Goal: Entertainment & Leisure: Browse casually

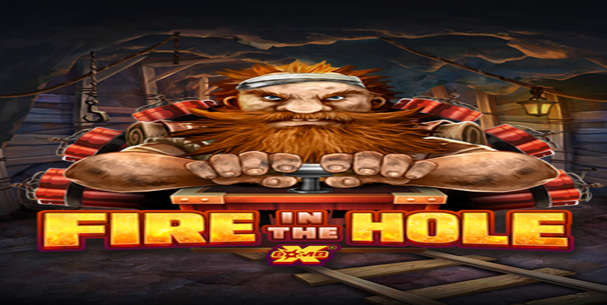
click at [41, 18] on img "Primary" at bounding box center [22, 11] width 38 height 16
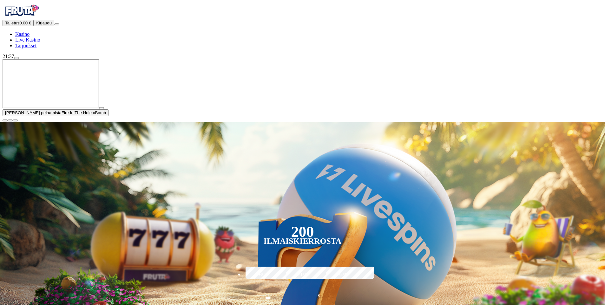
click at [37, 25] on span "Kirjaudu" at bounding box center [44, 23] width 16 height 5
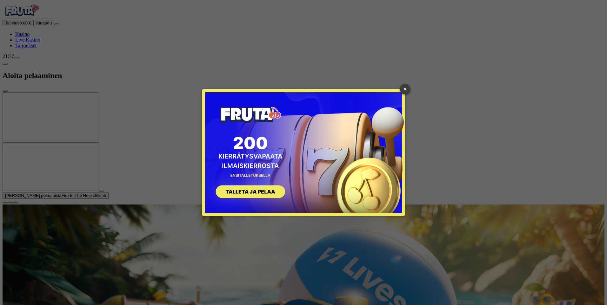
click at [404, 89] on link "×" at bounding box center [405, 89] width 10 height 10
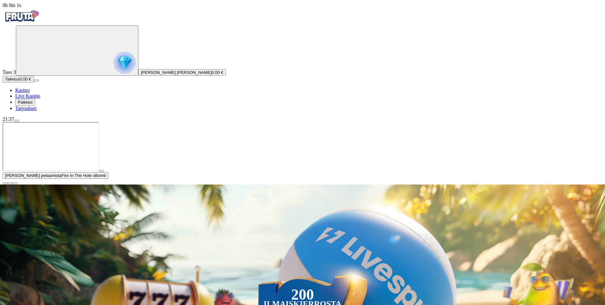
click at [35, 106] on button "Palkkiot" at bounding box center [25, 102] width 20 height 7
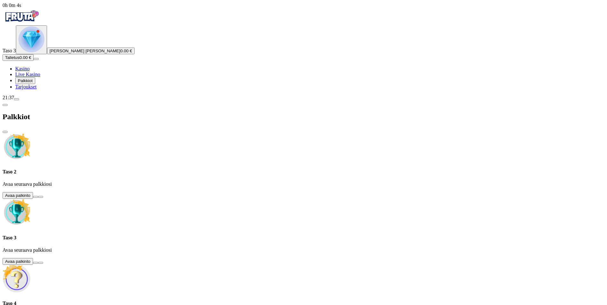
click at [38, 196] on button at bounding box center [35, 197] width 5 height 2
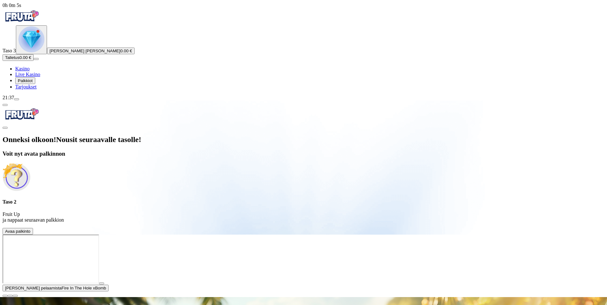
click at [30, 229] on span "Avaa palkinto" at bounding box center [17, 231] width 25 height 5
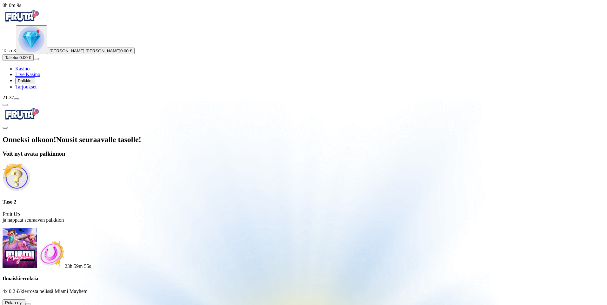
click at [47, 305] on span "Säästä myöhemmäksi" at bounding box center [26, 309] width 42 height 5
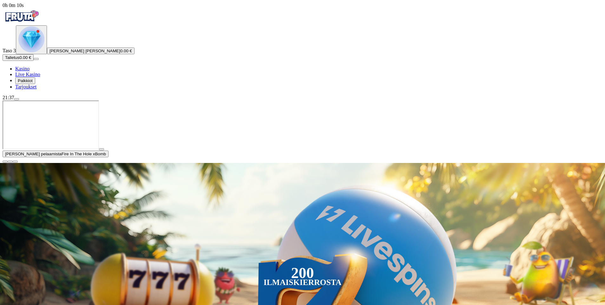
click at [35, 84] on button "Palkkiot" at bounding box center [25, 80] width 20 height 7
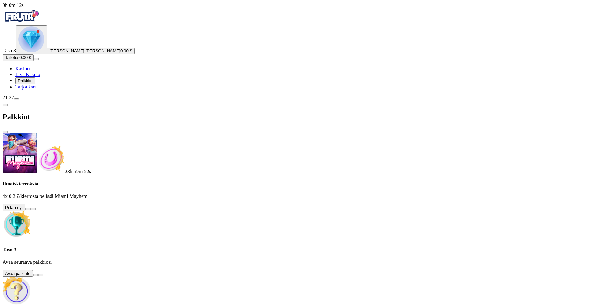
click at [38, 274] on button at bounding box center [35, 275] width 5 height 2
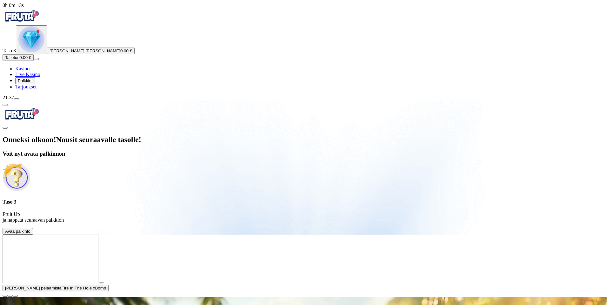
click at [30, 229] on span "Avaa palkinto" at bounding box center [17, 231] width 25 height 5
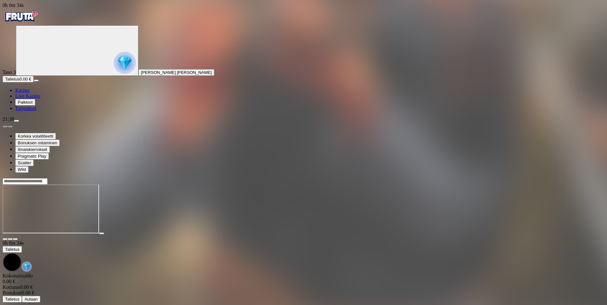
click at [33, 105] on span "Palkkiot" at bounding box center [25, 102] width 15 height 5
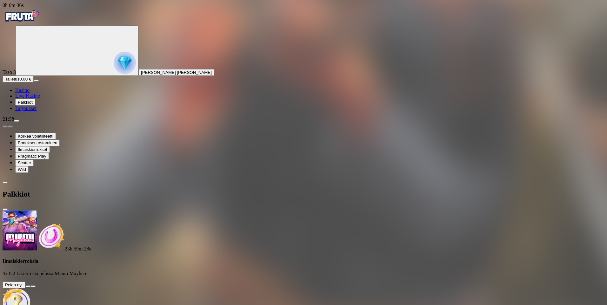
click at [30, 286] on button at bounding box center [27, 287] width 5 height 2
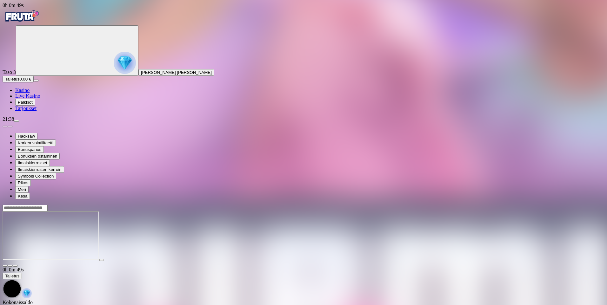
click at [33, 105] on span "Palkkiot" at bounding box center [25, 102] width 15 height 5
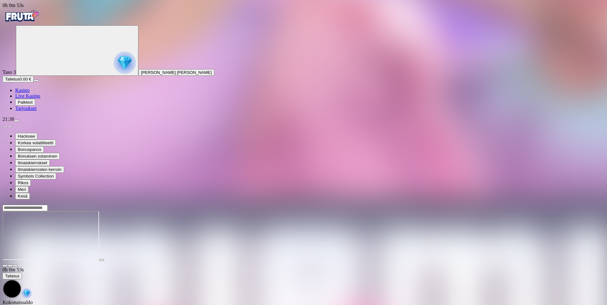
click at [41, 22] on img "Primary" at bounding box center [22, 16] width 38 height 16
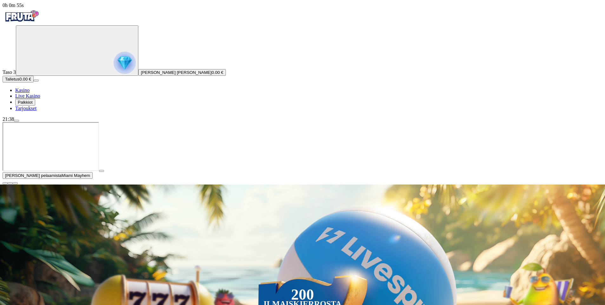
click at [5, 183] on span "close icon" at bounding box center [5, 183] width 0 height 0
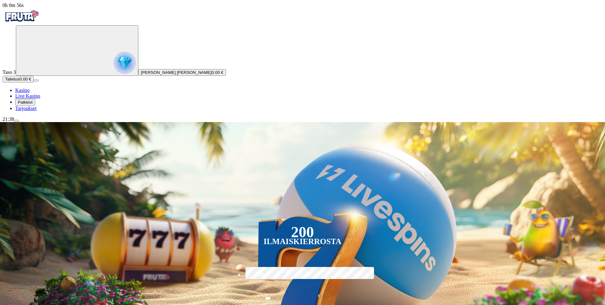
click at [35, 106] on button "Palkkiot" at bounding box center [25, 102] width 20 height 7
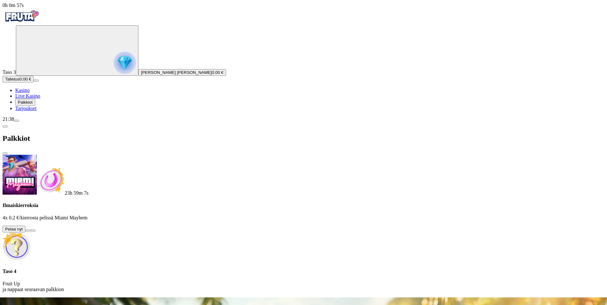
click at [30, 230] on button at bounding box center [27, 231] width 5 height 2
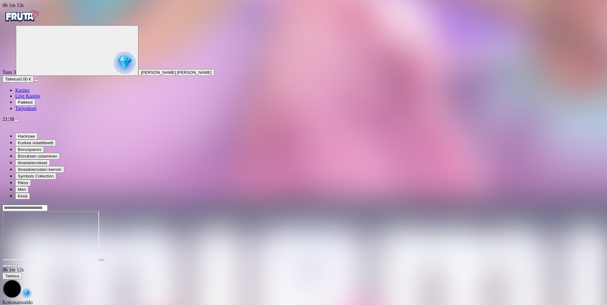
click at [34, 23] on img "Primary" at bounding box center [22, 16] width 38 height 16
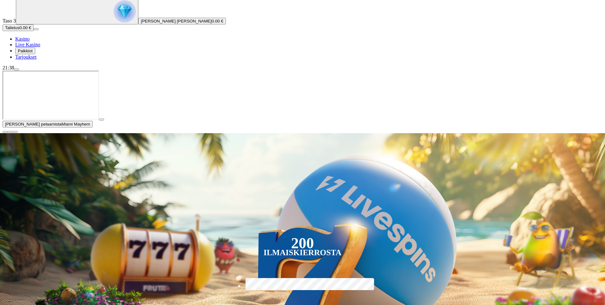
scroll to position [63, 0]
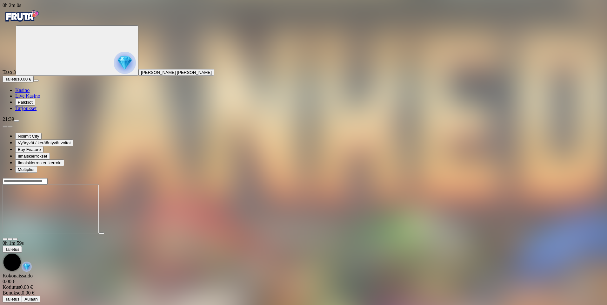
click at [41, 24] on img "Primary" at bounding box center [22, 16] width 38 height 16
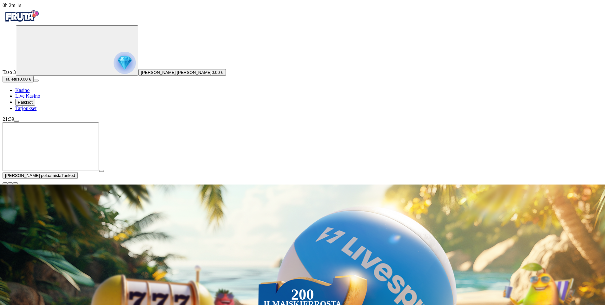
click at [8, 184] on button "button" at bounding box center [5, 183] width 5 height 2
